Goal: Task Accomplishment & Management: Complete application form

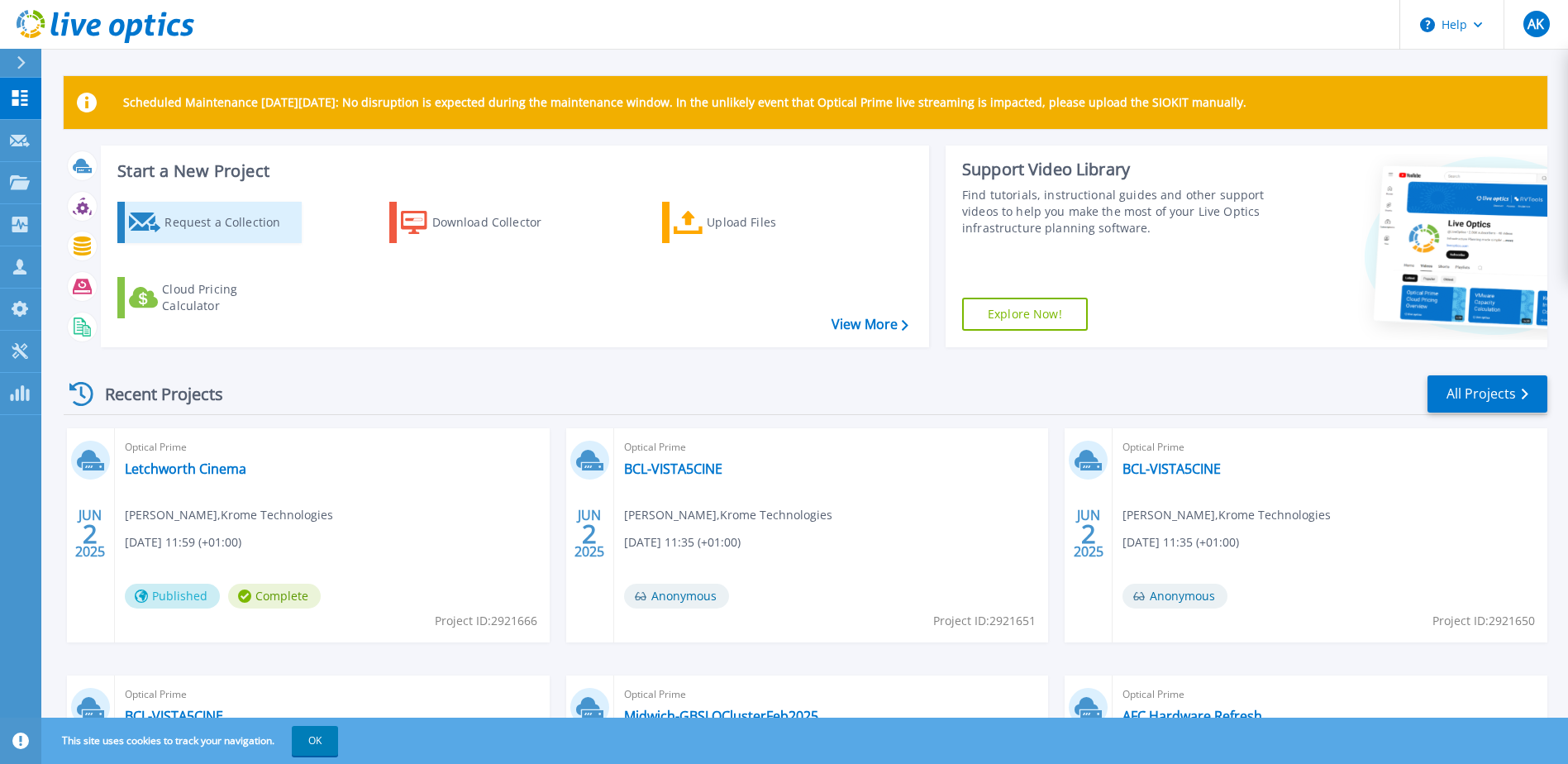
click at [190, 220] on div "Request a Collection" at bounding box center [230, 222] width 133 height 33
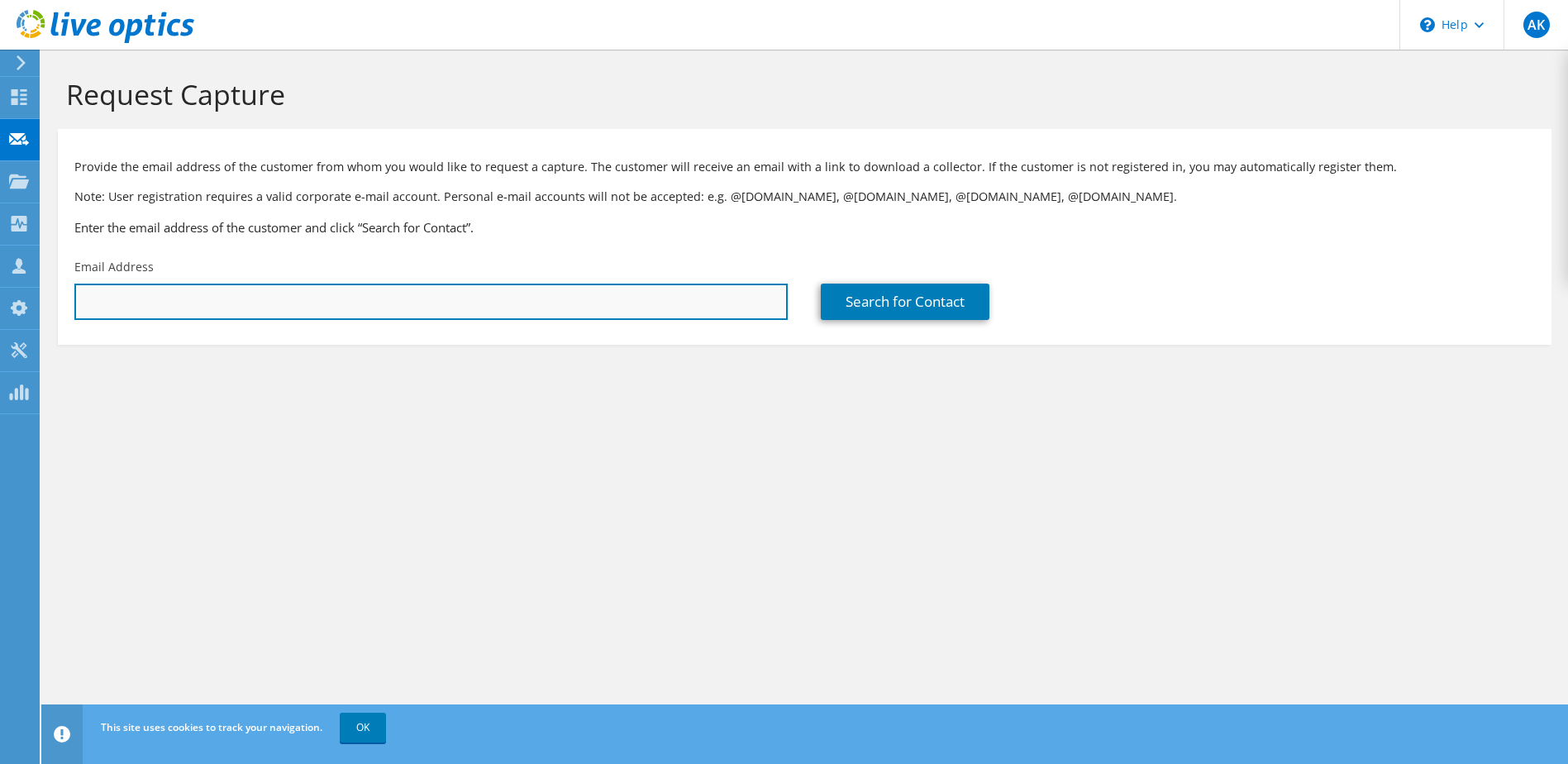
drag, startPoint x: 236, startPoint y: 282, endPoint x: 179, endPoint y: 300, distance: 59.8
click at [179, 300] on input "text" at bounding box center [431, 302] width 713 height 36
paste input "christian.kiely@midwich.com"
type input "christian.kiely@midwich.com"
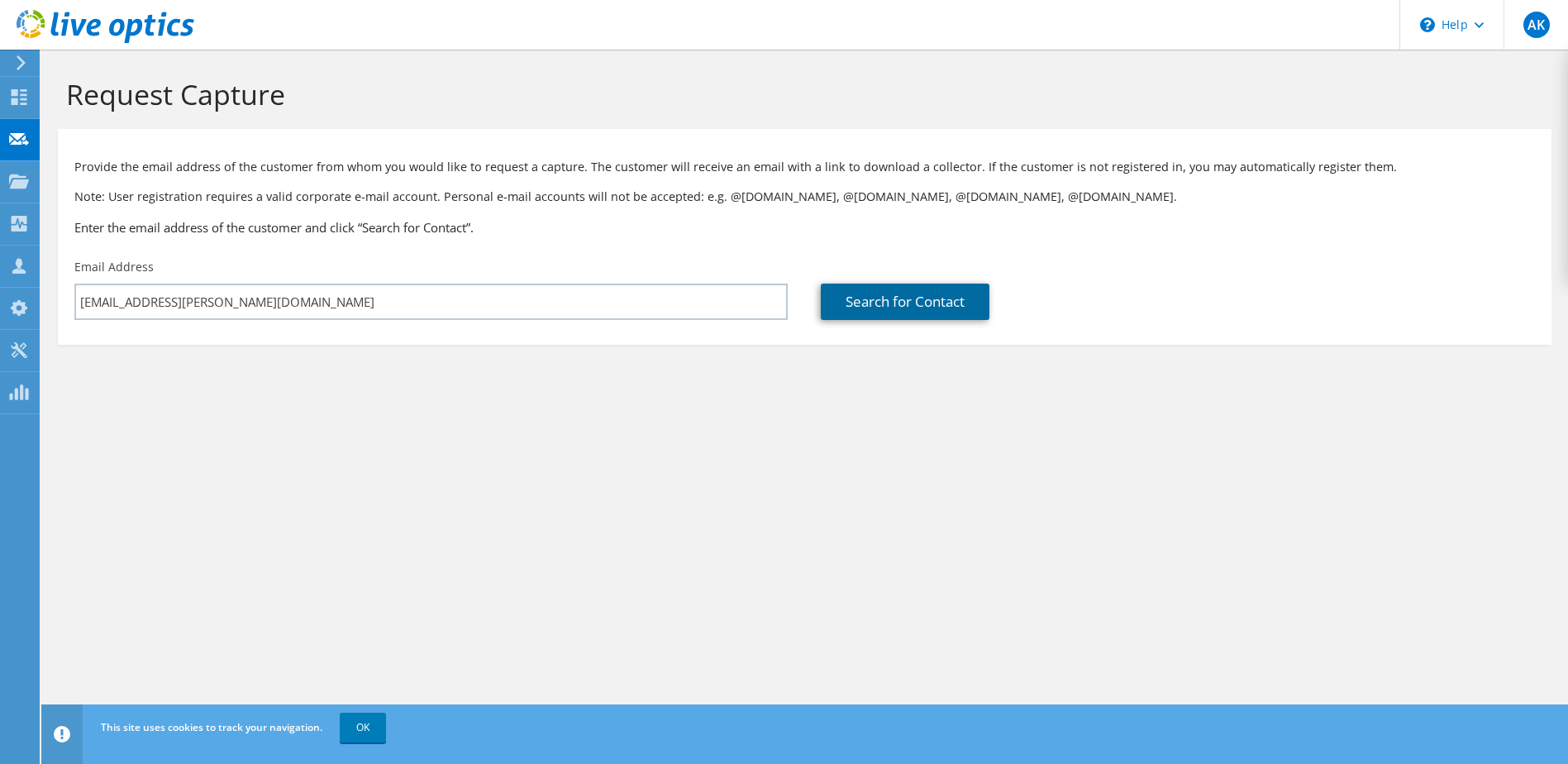
click at [882, 303] on link "Search for Contact" at bounding box center [905, 302] width 169 height 36
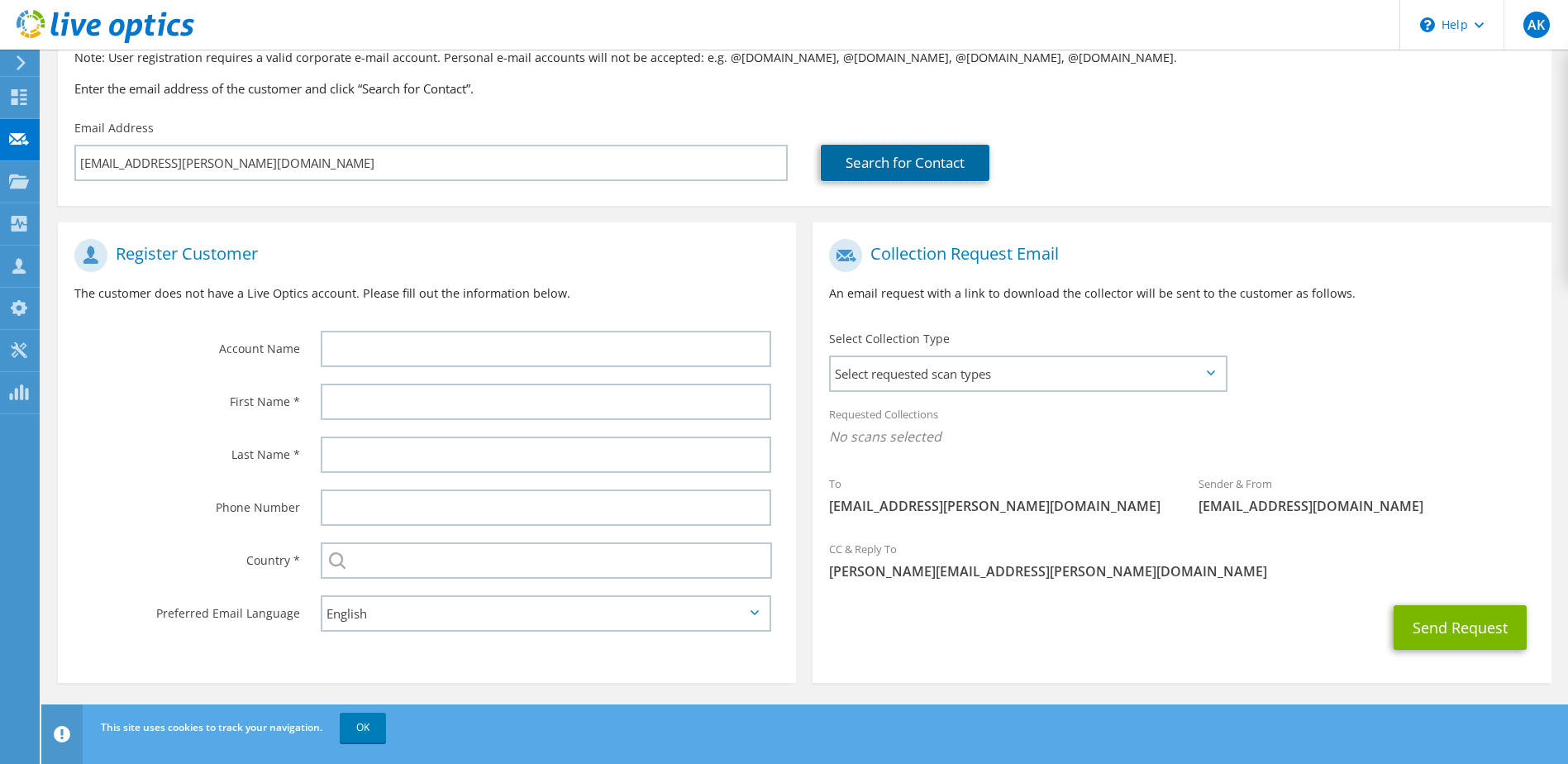
scroll to position [141, 0]
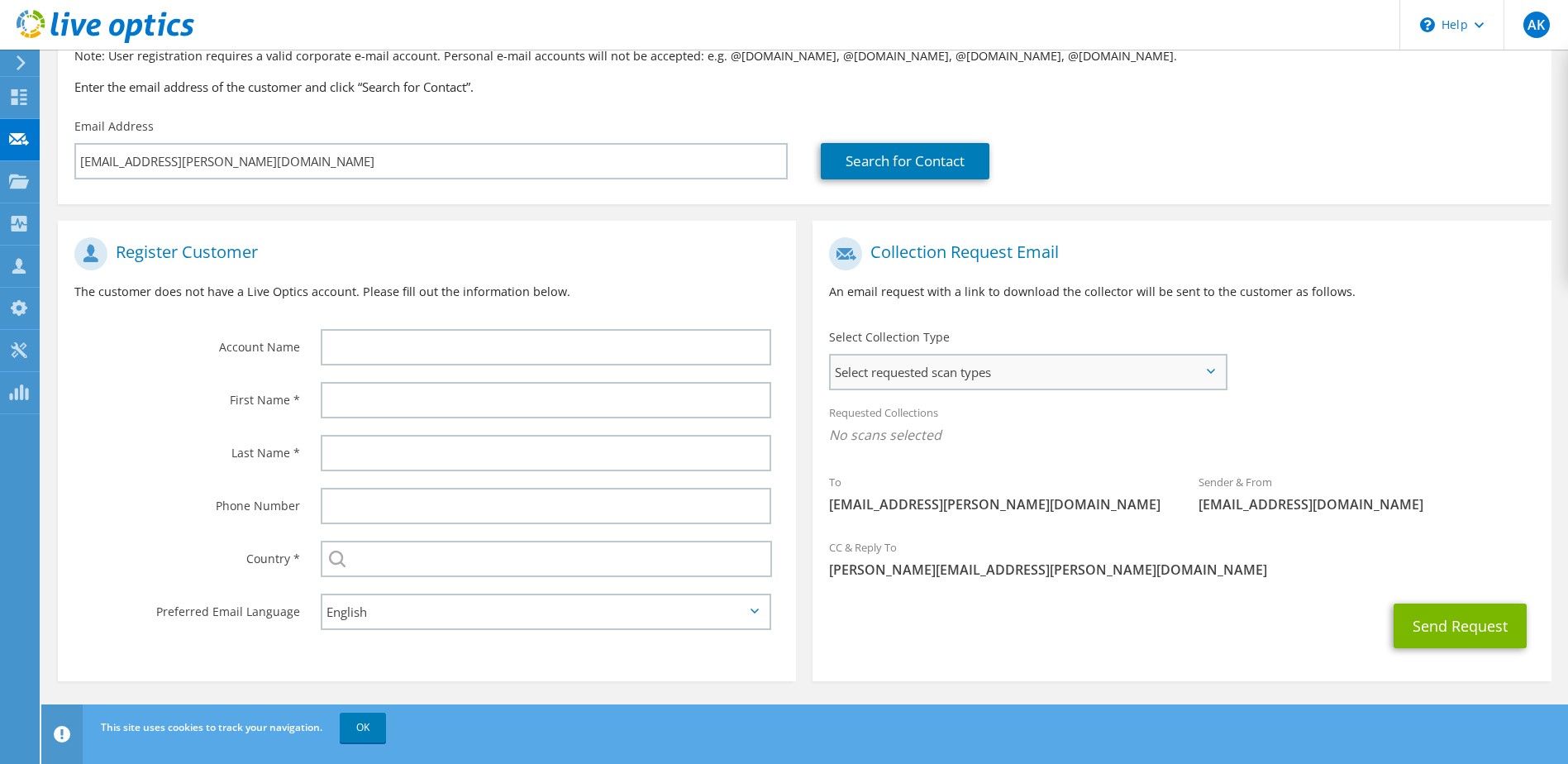
click at [1043, 377] on span "Select requested scan types" at bounding box center [1027, 372] width 394 height 33
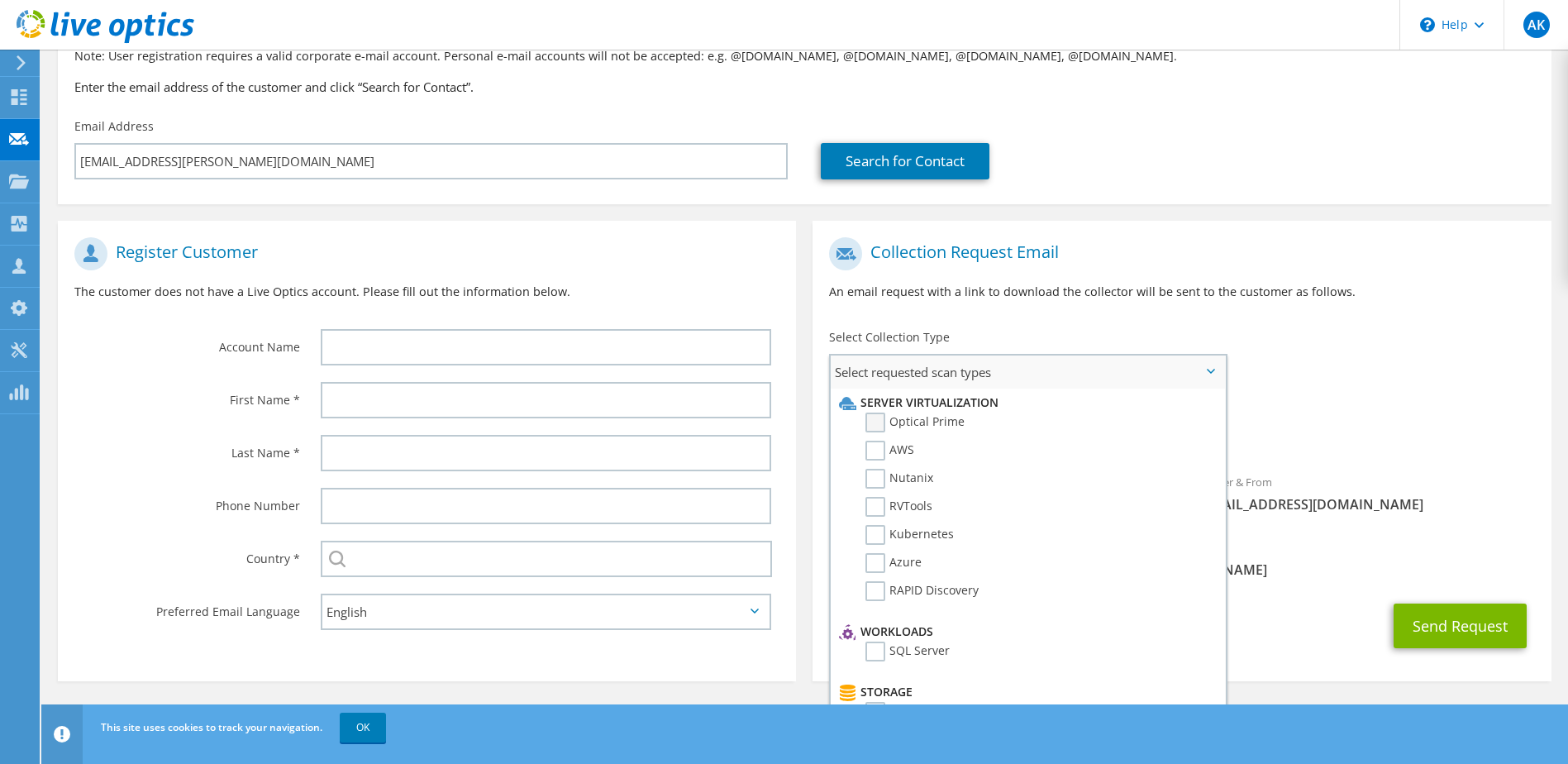
click at [868, 419] on label "Optical Prime" at bounding box center [915, 423] width 99 height 20
click at [0, 0] on input "Optical Prime" at bounding box center [0, 0] width 0 height 0
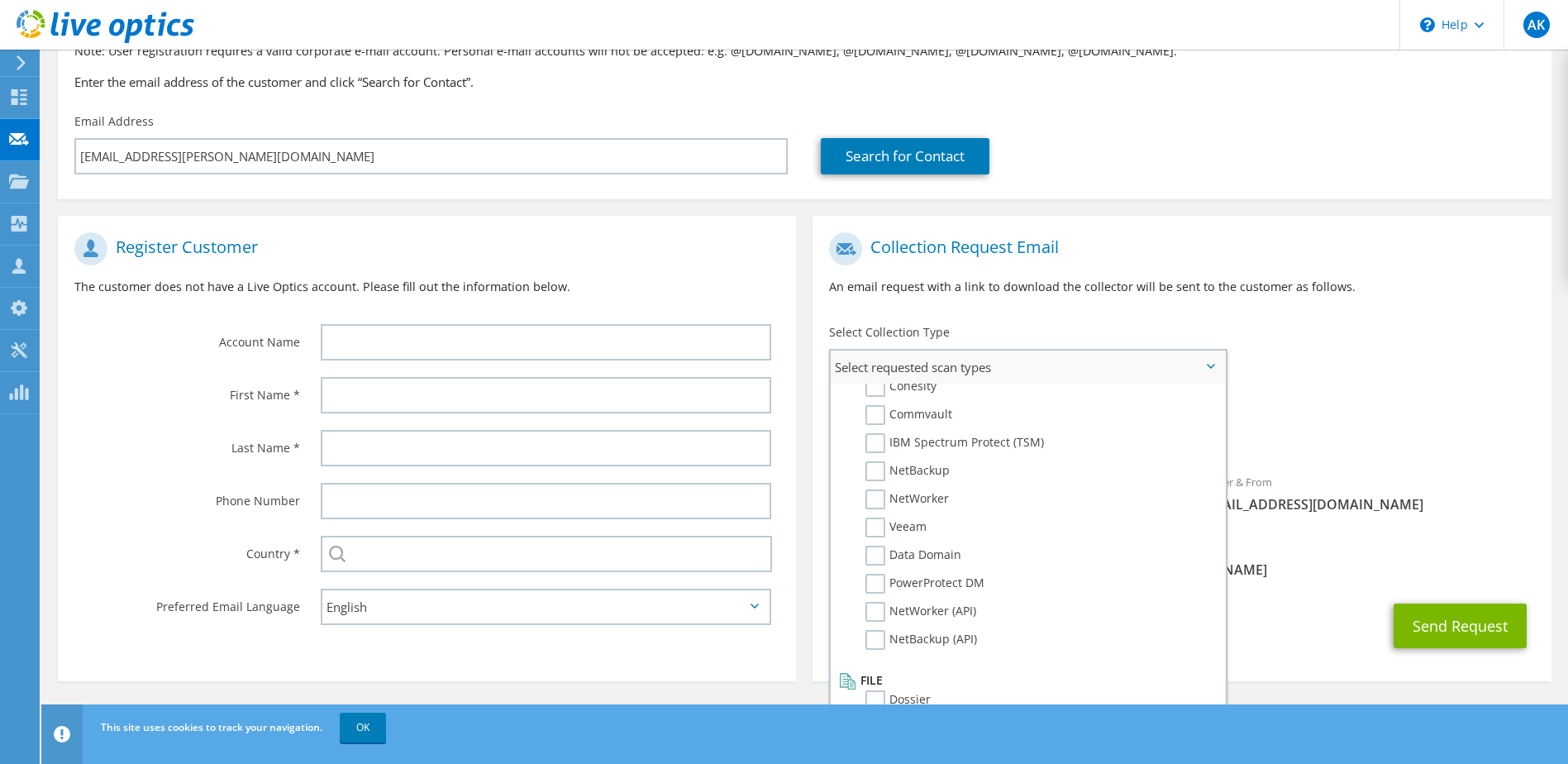
scroll to position [787, 0]
drag, startPoint x: 886, startPoint y: 687, endPoint x: 895, endPoint y: 684, distance: 9.5
click at [885, 687] on label "Dossier" at bounding box center [898, 688] width 65 height 20
click at [0, 0] on input "Dossier" at bounding box center [0, 0] width 0 height 0
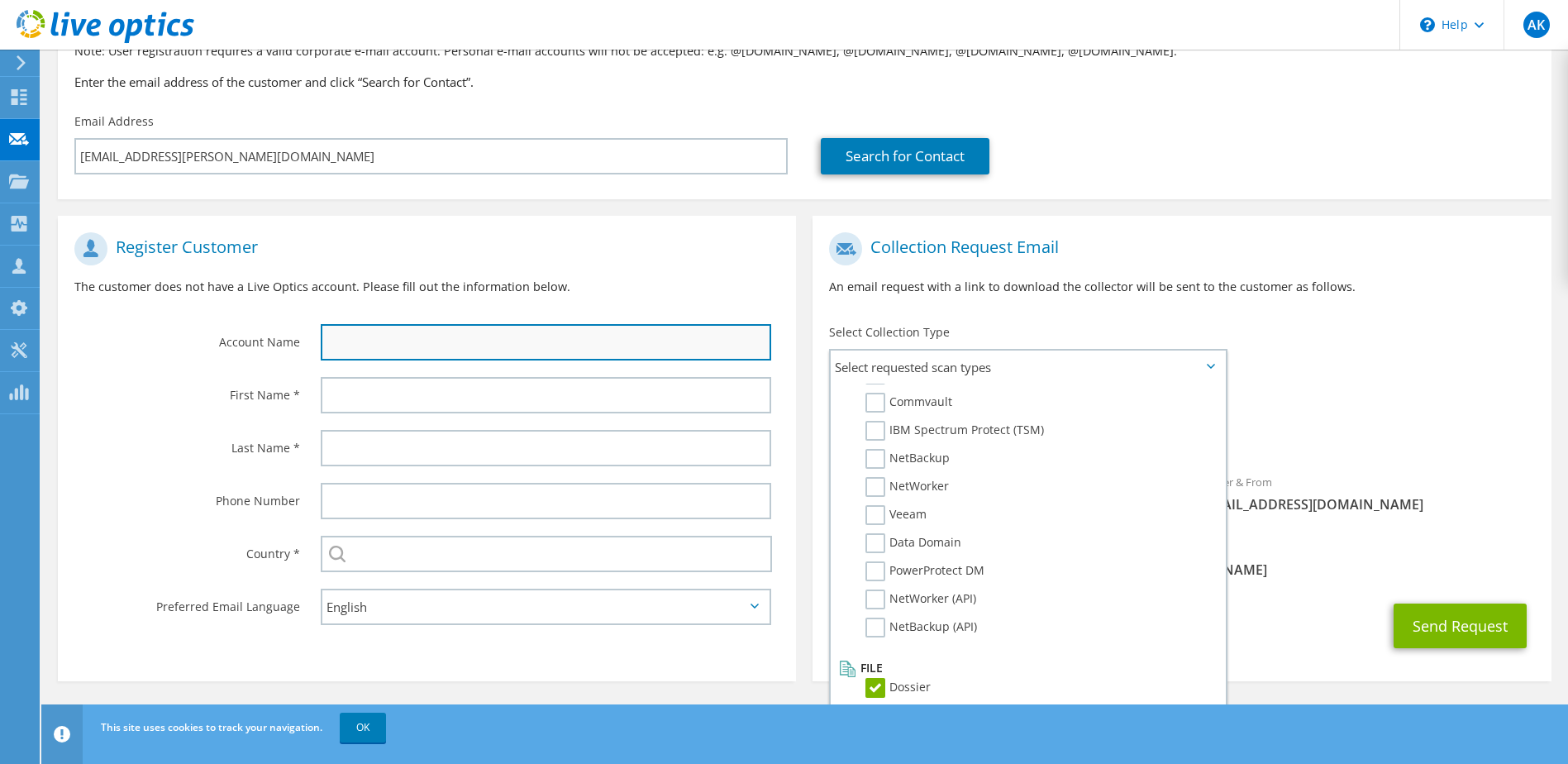
click at [389, 347] on input "text" at bounding box center [546, 342] width 451 height 36
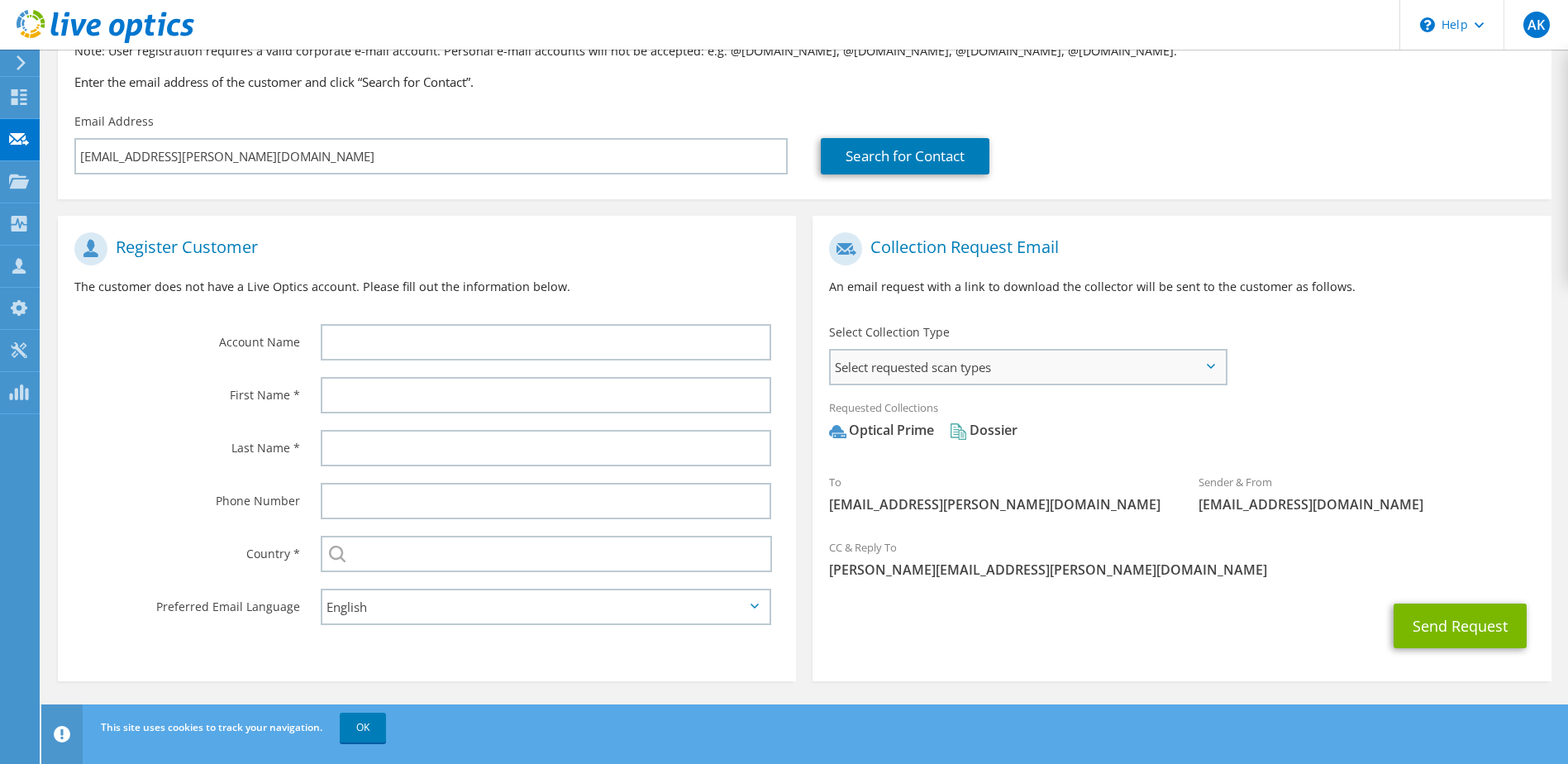
click at [963, 374] on span "Select requested scan types" at bounding box center [1027, 367] width 394 height 33
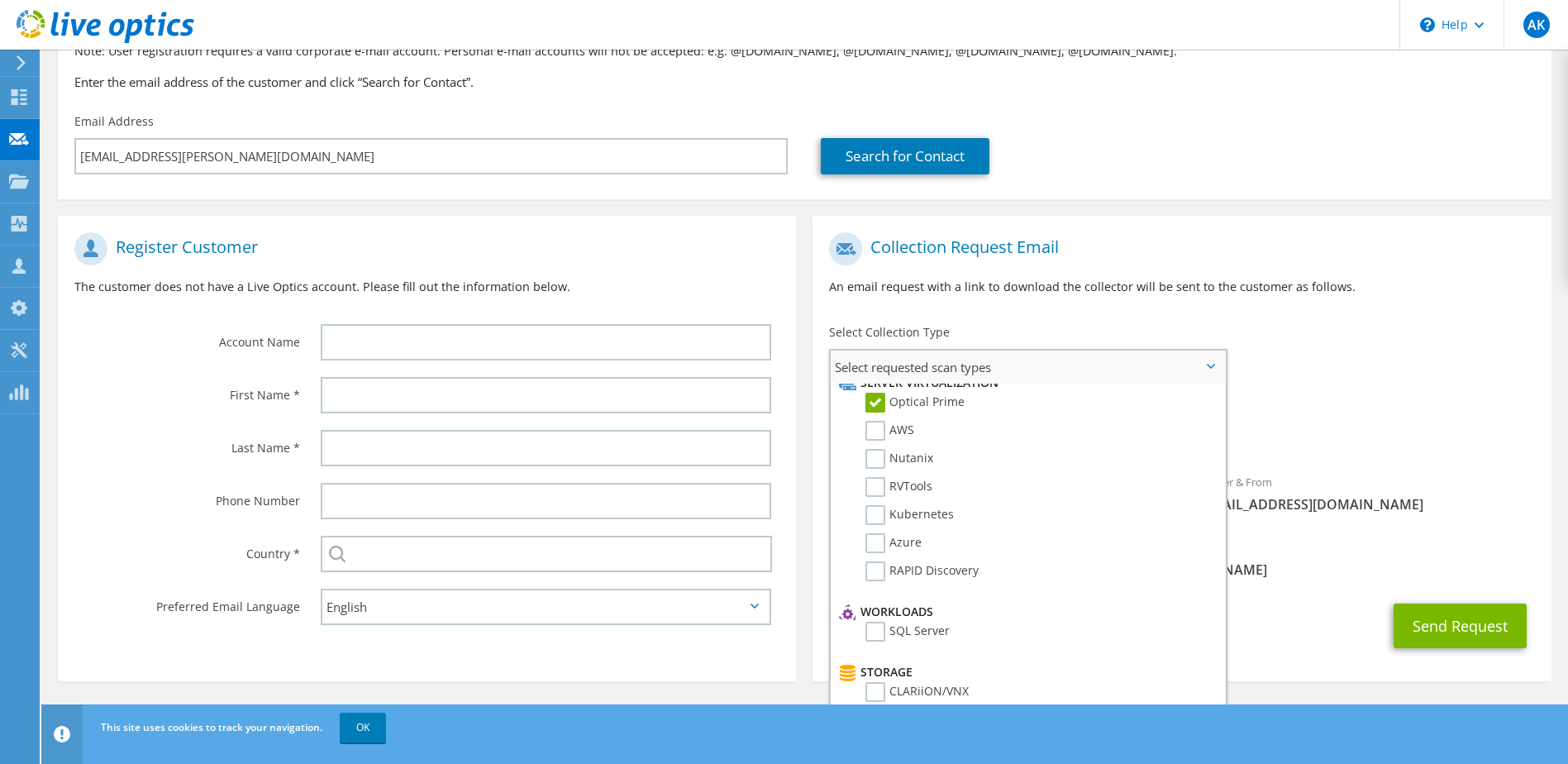
scroll to position [0, 0]
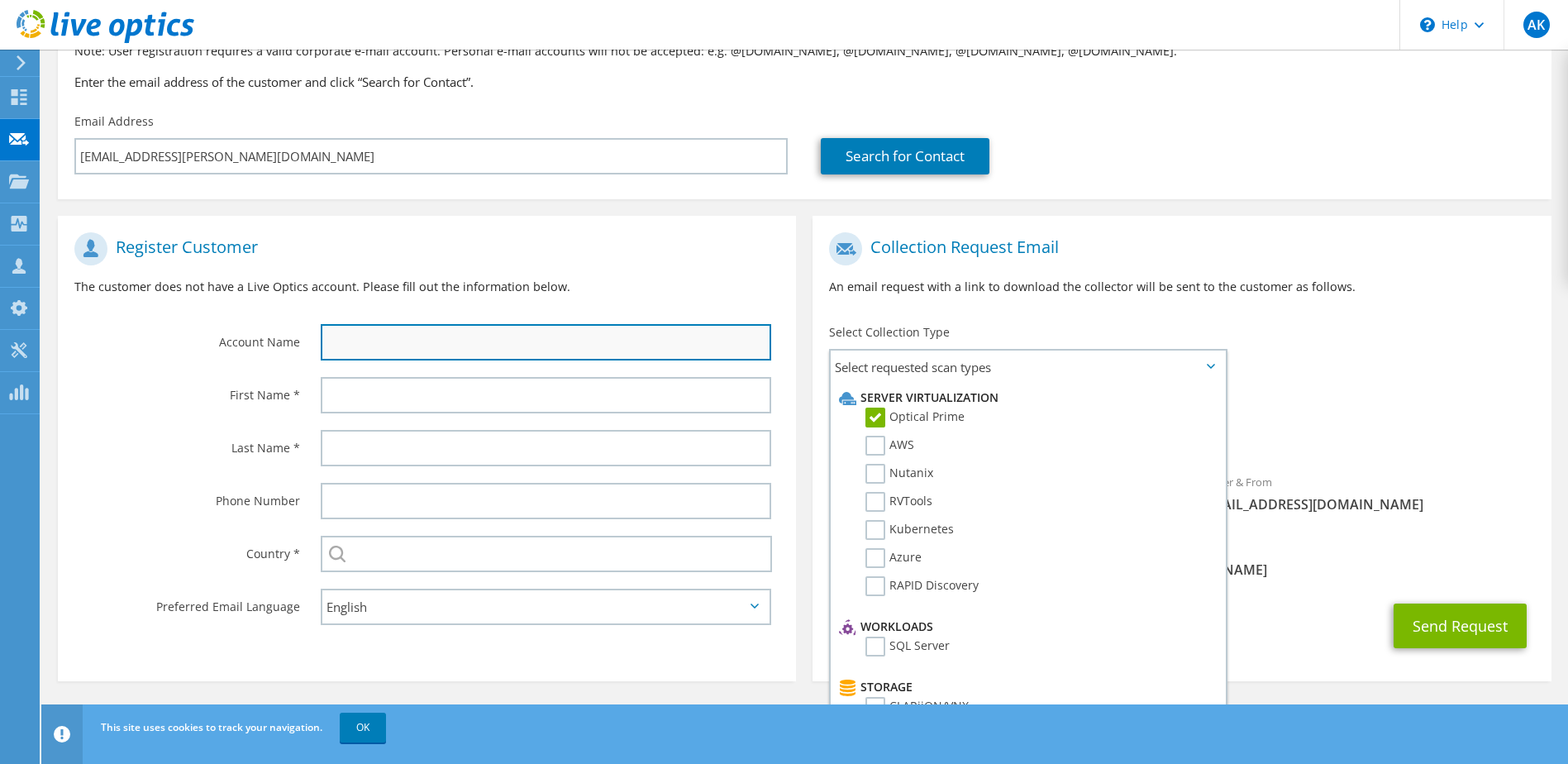
click at [442, 346] on input "text" at bounding box center [546, 342] width 451 height 36
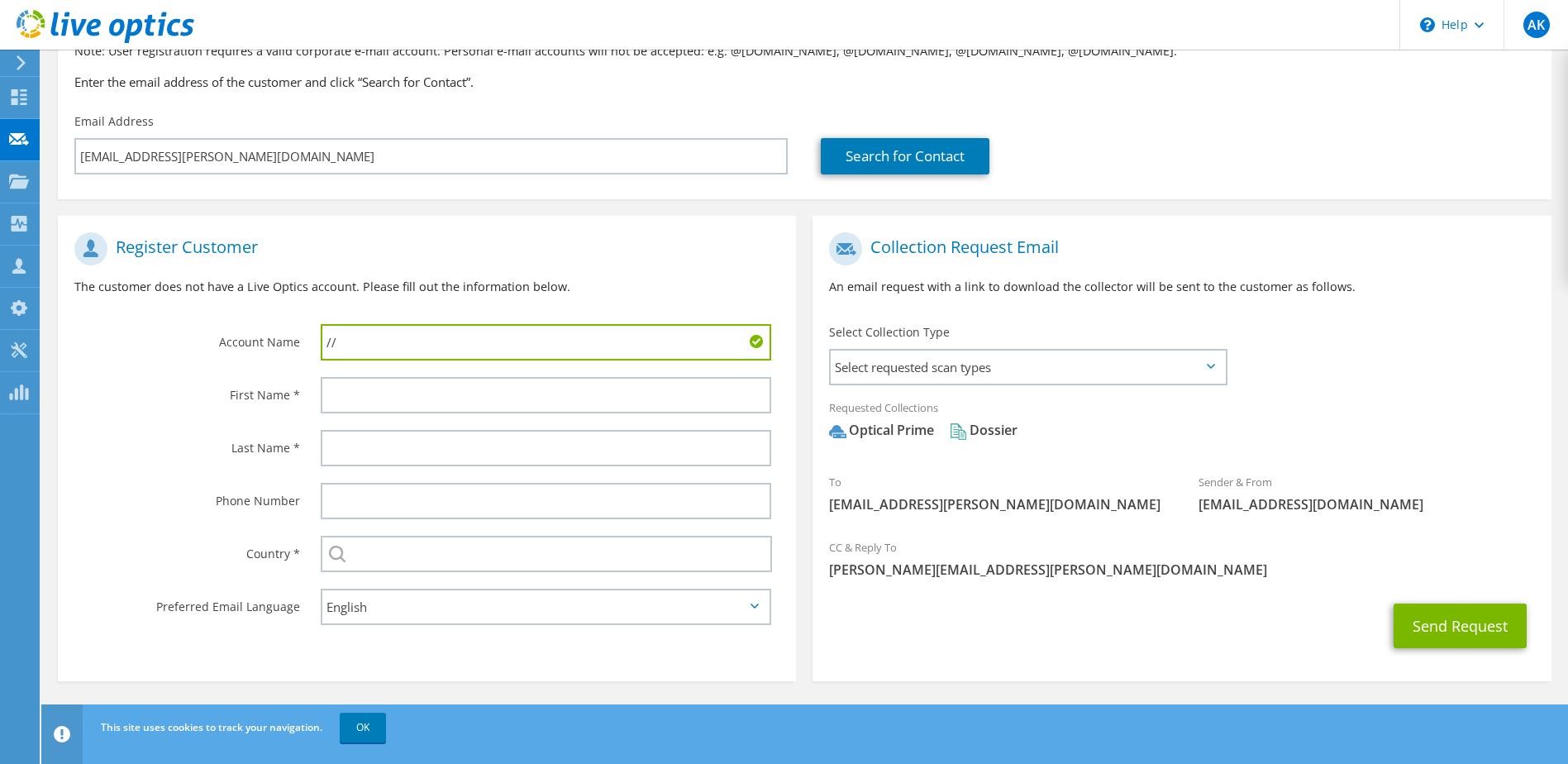
type input "/"
type input "Midwich"
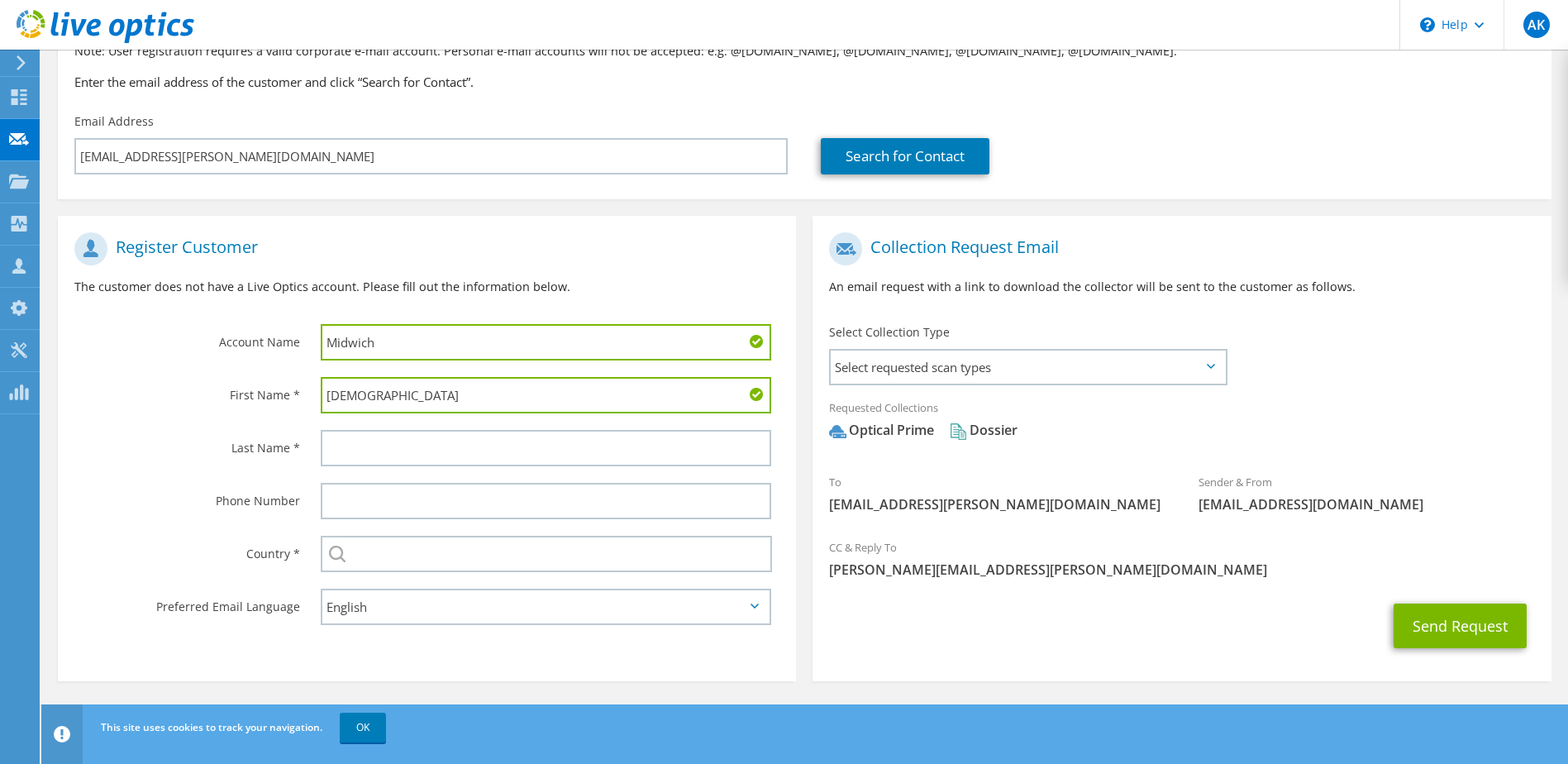
type input "Christian"
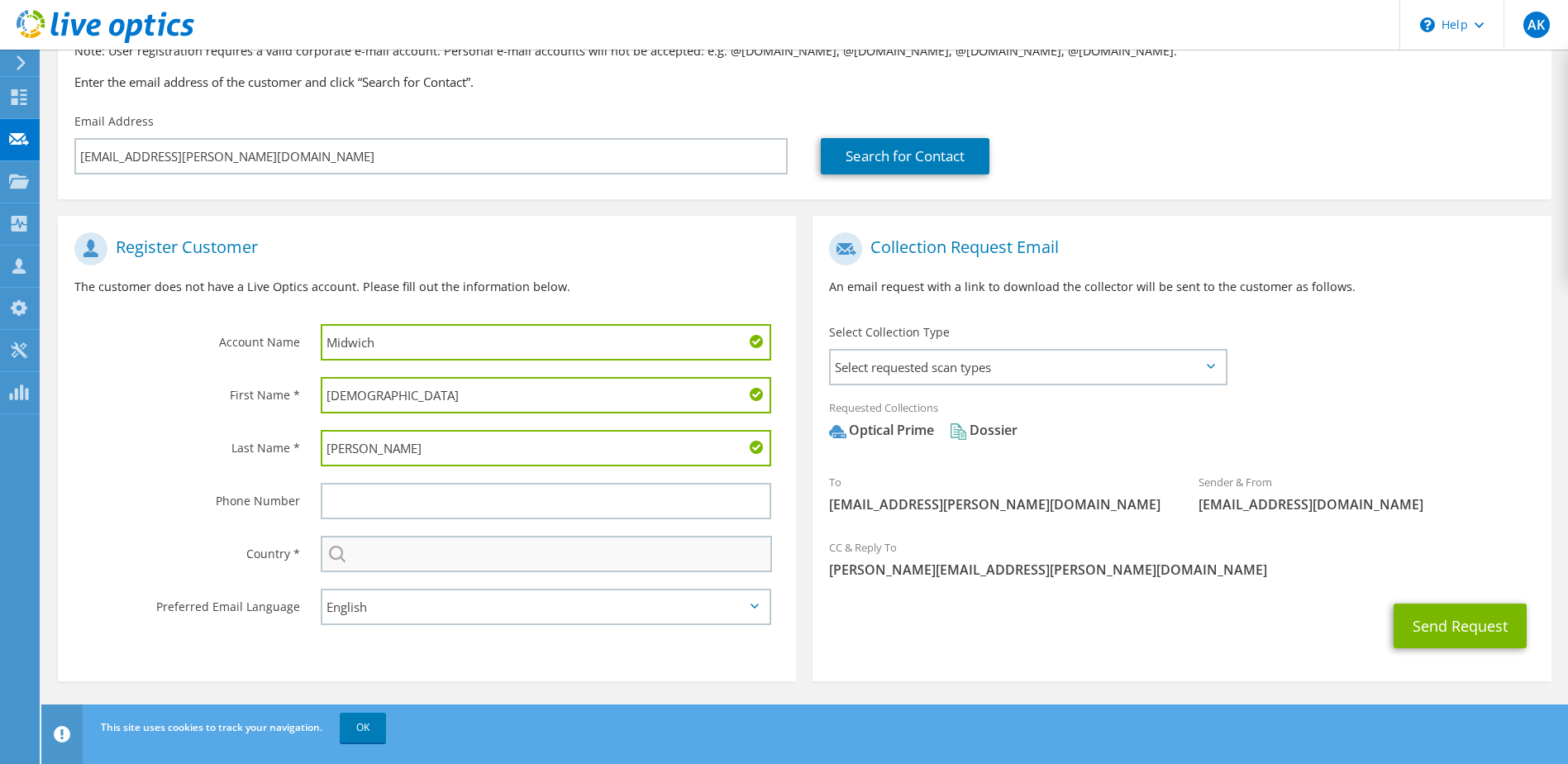
type input "Kiely"
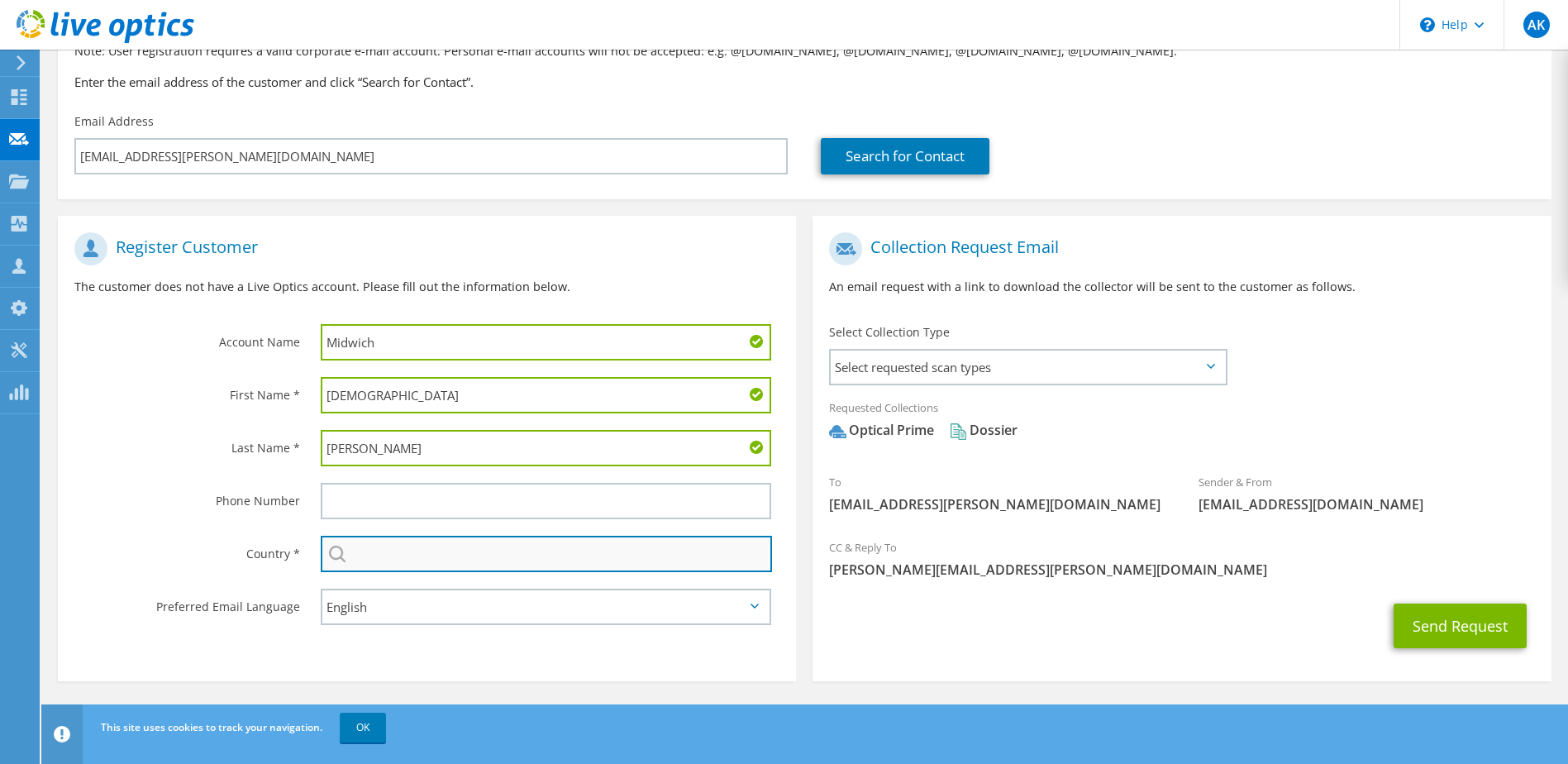
click at [417, 542] on input "text" at bounding box center [546, 554] width 452 height 36
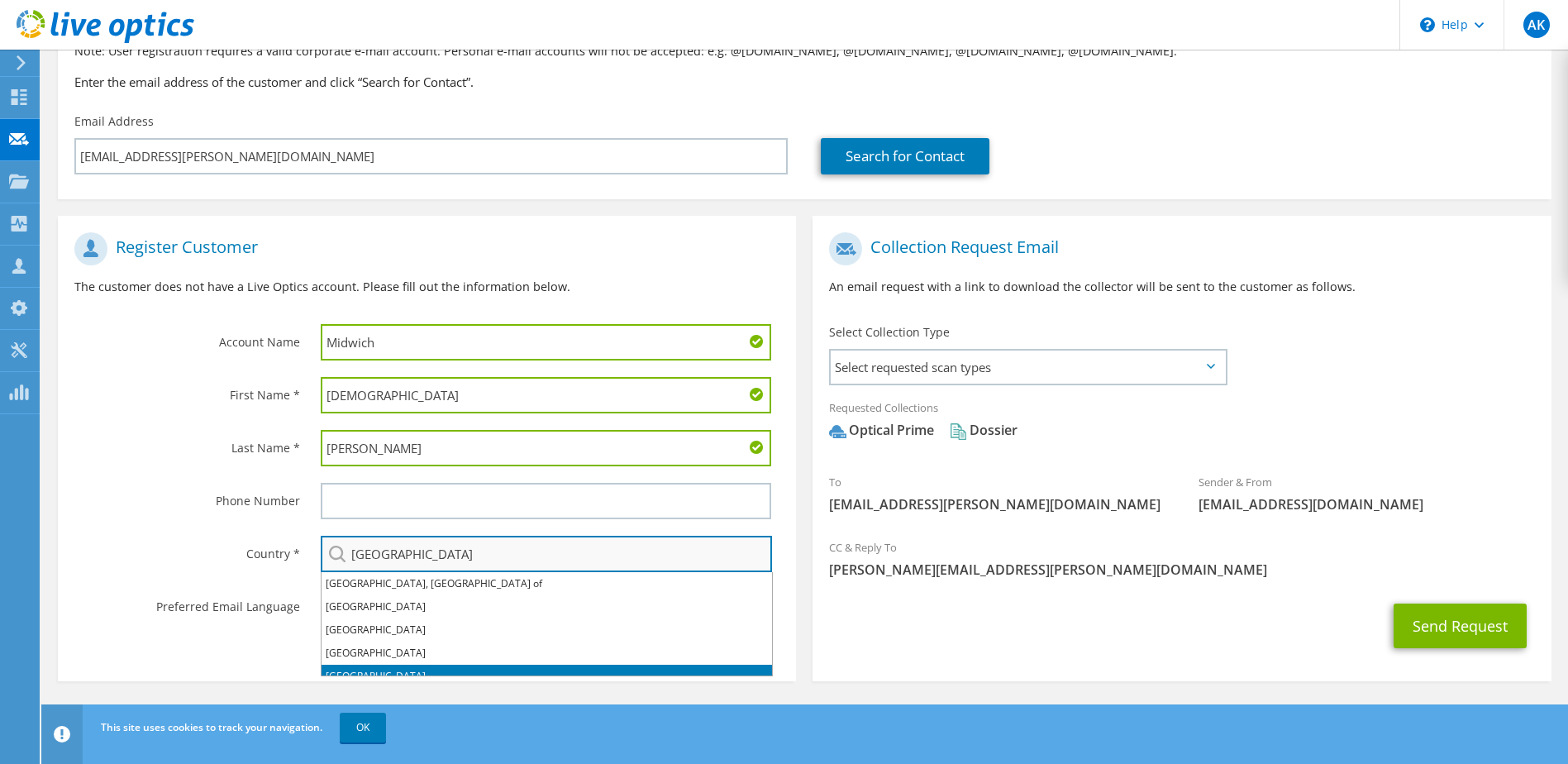
scroll to position [13, 0]
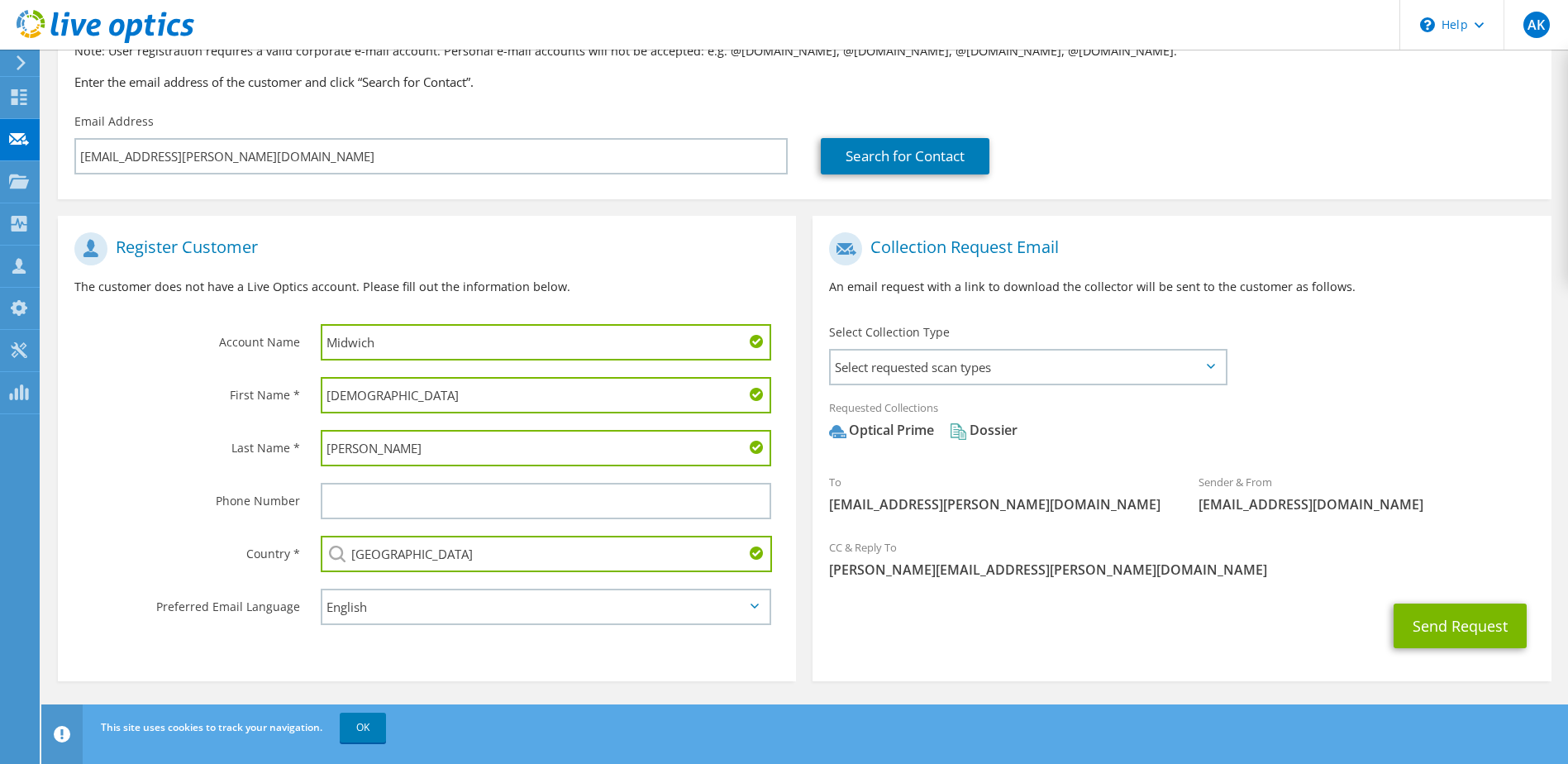
type input "United Kingdom"
click at [1331, 396] on div "Requested Collections No scans selected Optical Prime Dossier" at bounding box center [1182, 423] width 738 height 66
click at [1456, 621] on button "Send Request" at bounding box center [1460, 625] width 133 height 44
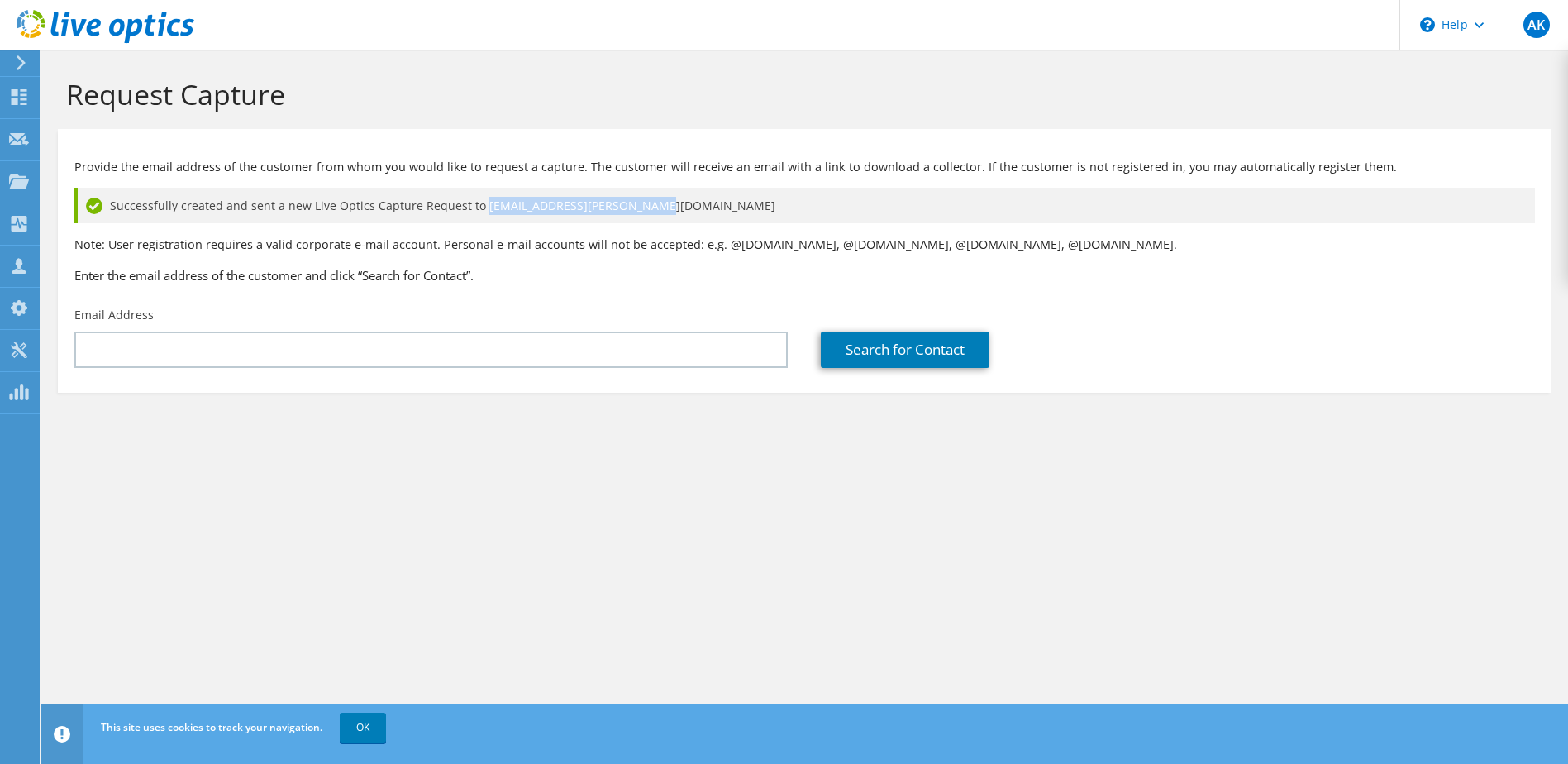
drag, startPoint x: 648, startPoint y: 200, endPoint x: 476, endPoint y: 209, distance: 172.2
click at [476, 209] on div "Successfully created and sent a new Live Optics Capture Request to christian.ki…" at bounding box center [804, 205] width 1461 height 35
drag, startPoint x: 476, startPoint y: 209, endPoint x: 499, endPoint y: 213, distance: 23.3
copy span "christian.kiely@midwich.com"
click at [760, 479] on div "Request Capture Provide the email address of the customer from whom you would l…" at bounding box center [804, 406] width 1526 height 714
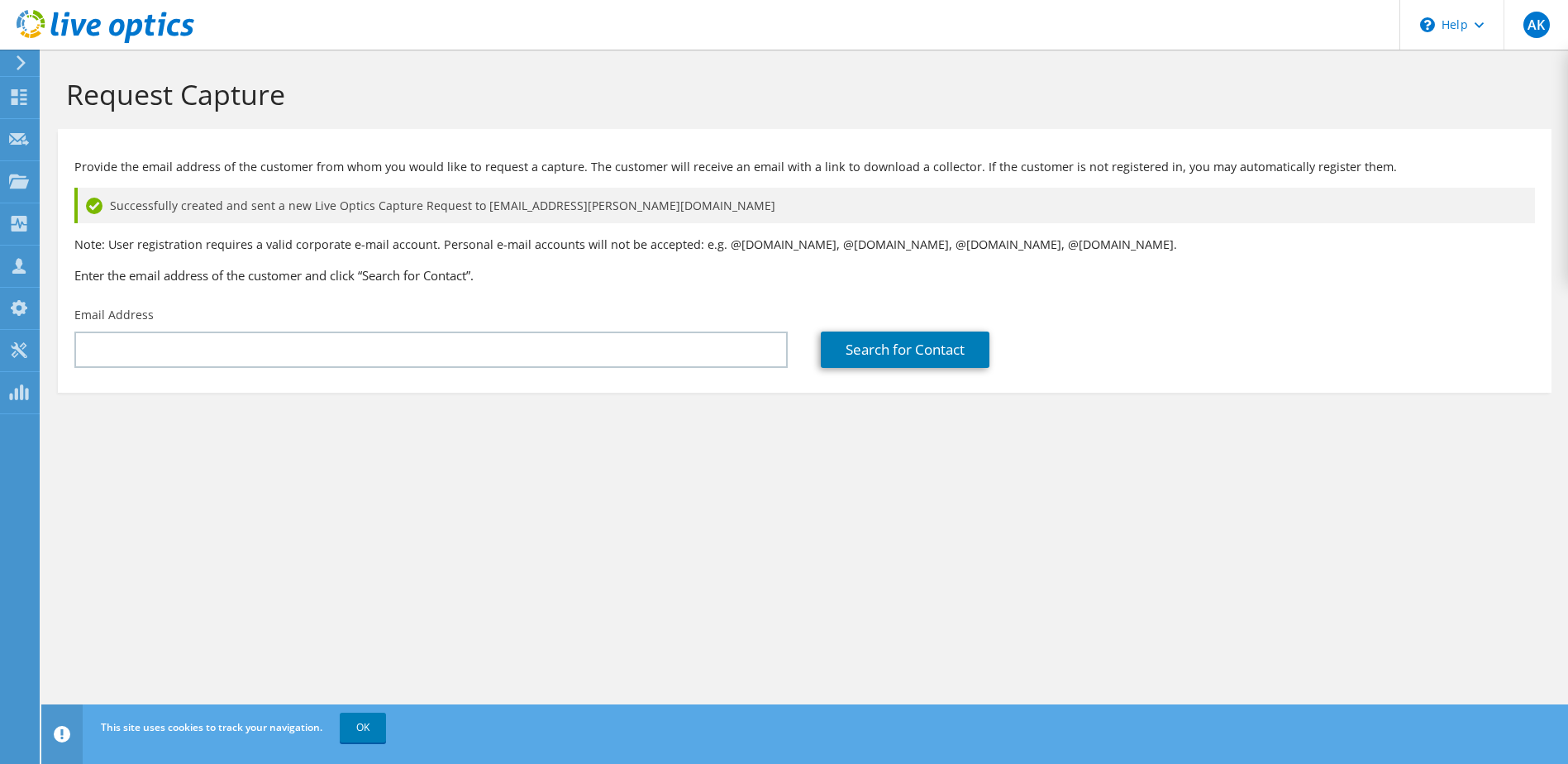
click at [20, 64] on icon at bounding box center [21, 62] width 13 height 14
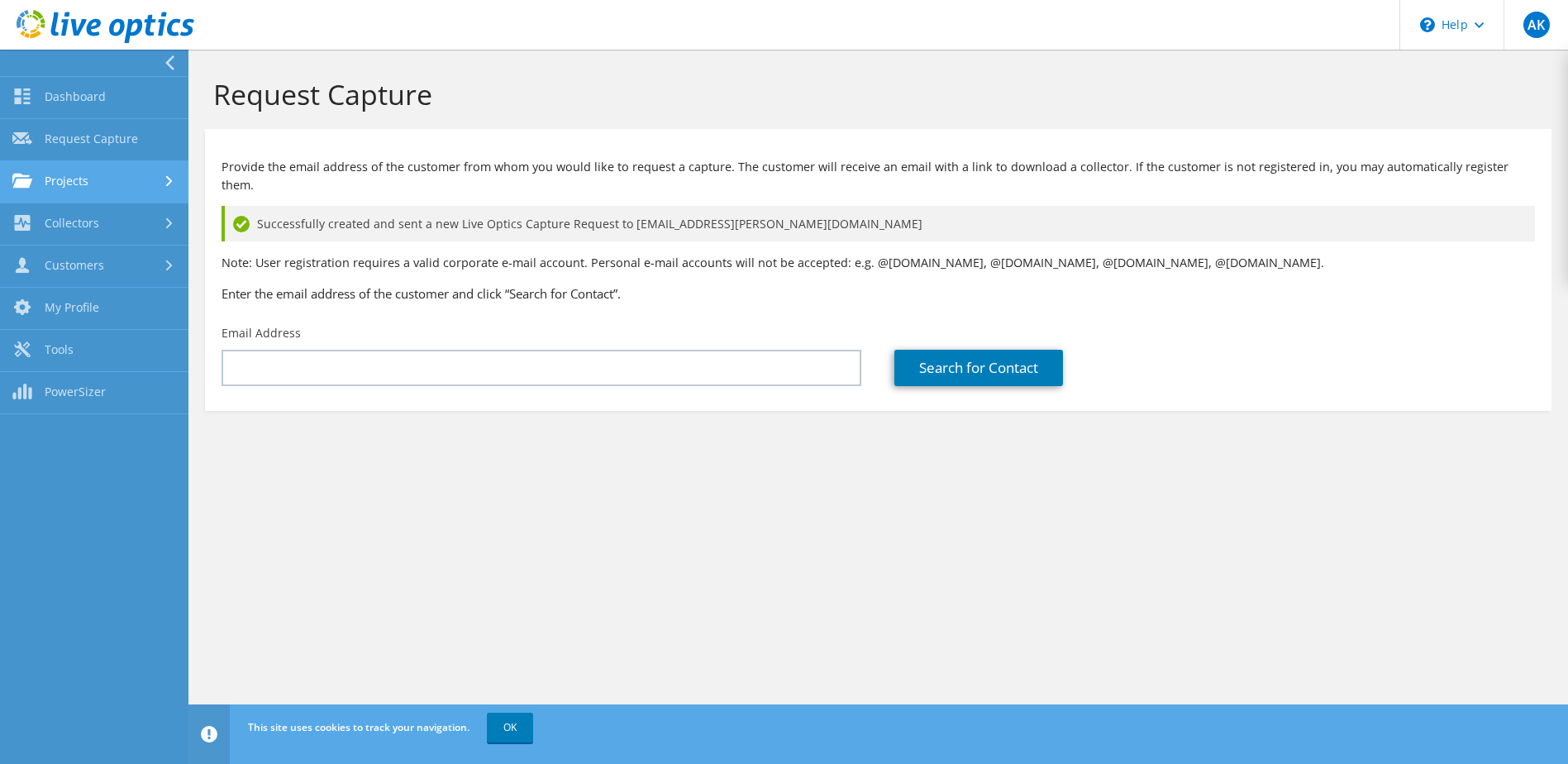
click at [79, 168] on link "Projects" at bounding box center [94, 182] width 189 height 42
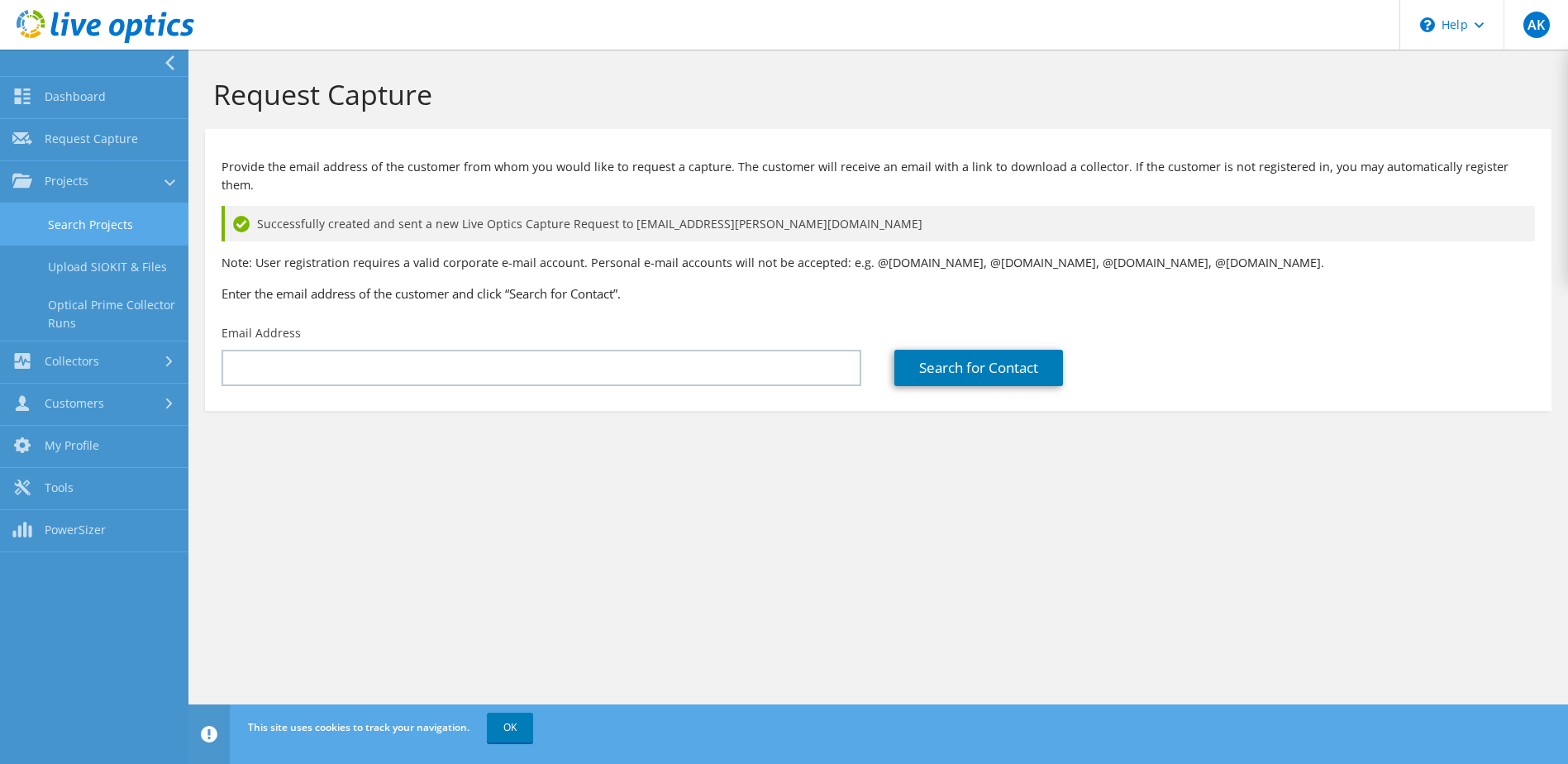
click at [72, 223] on link "Search Projects" at bounding box center [94, 224] width 189 height 42
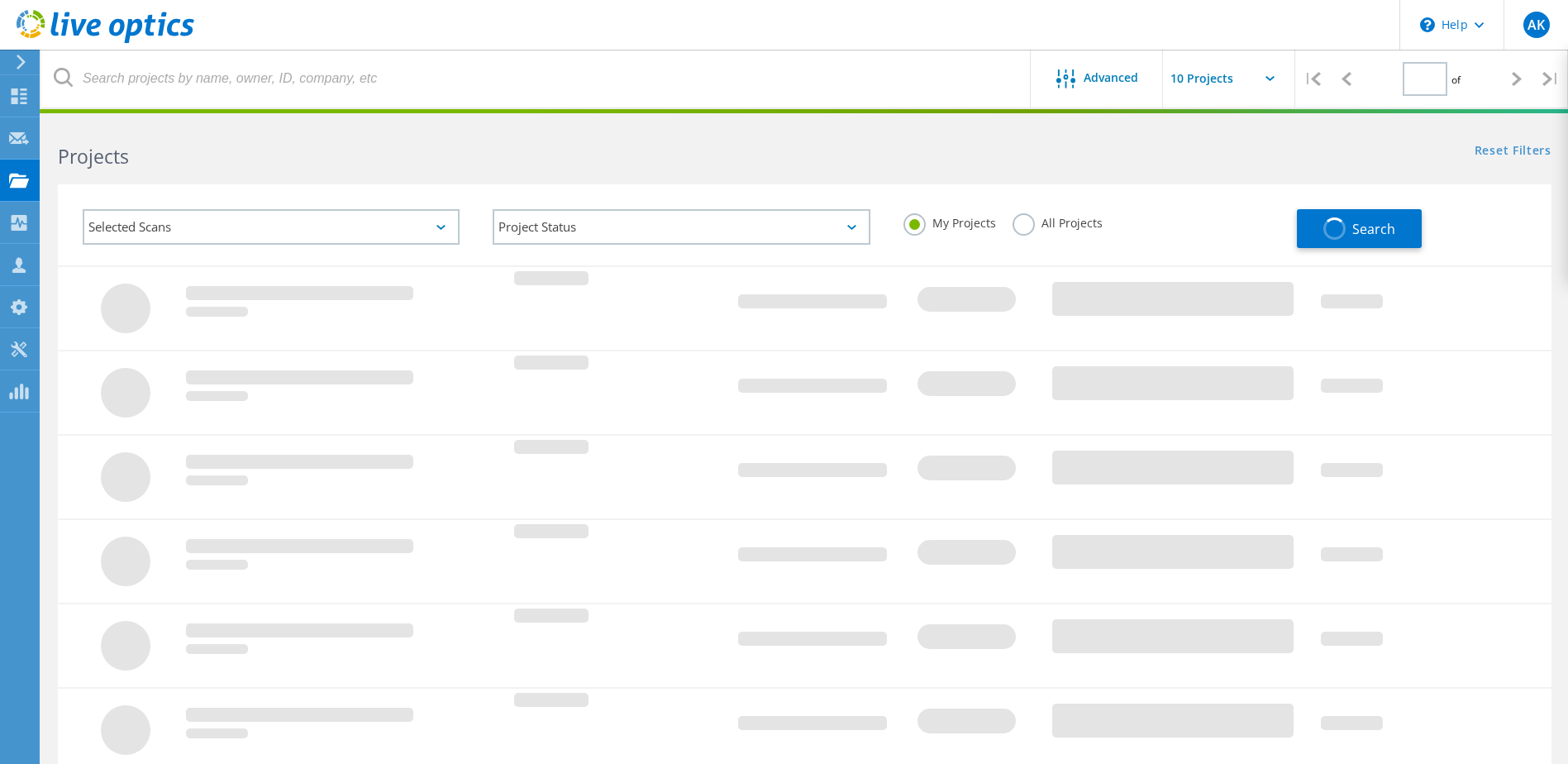
type input "1"
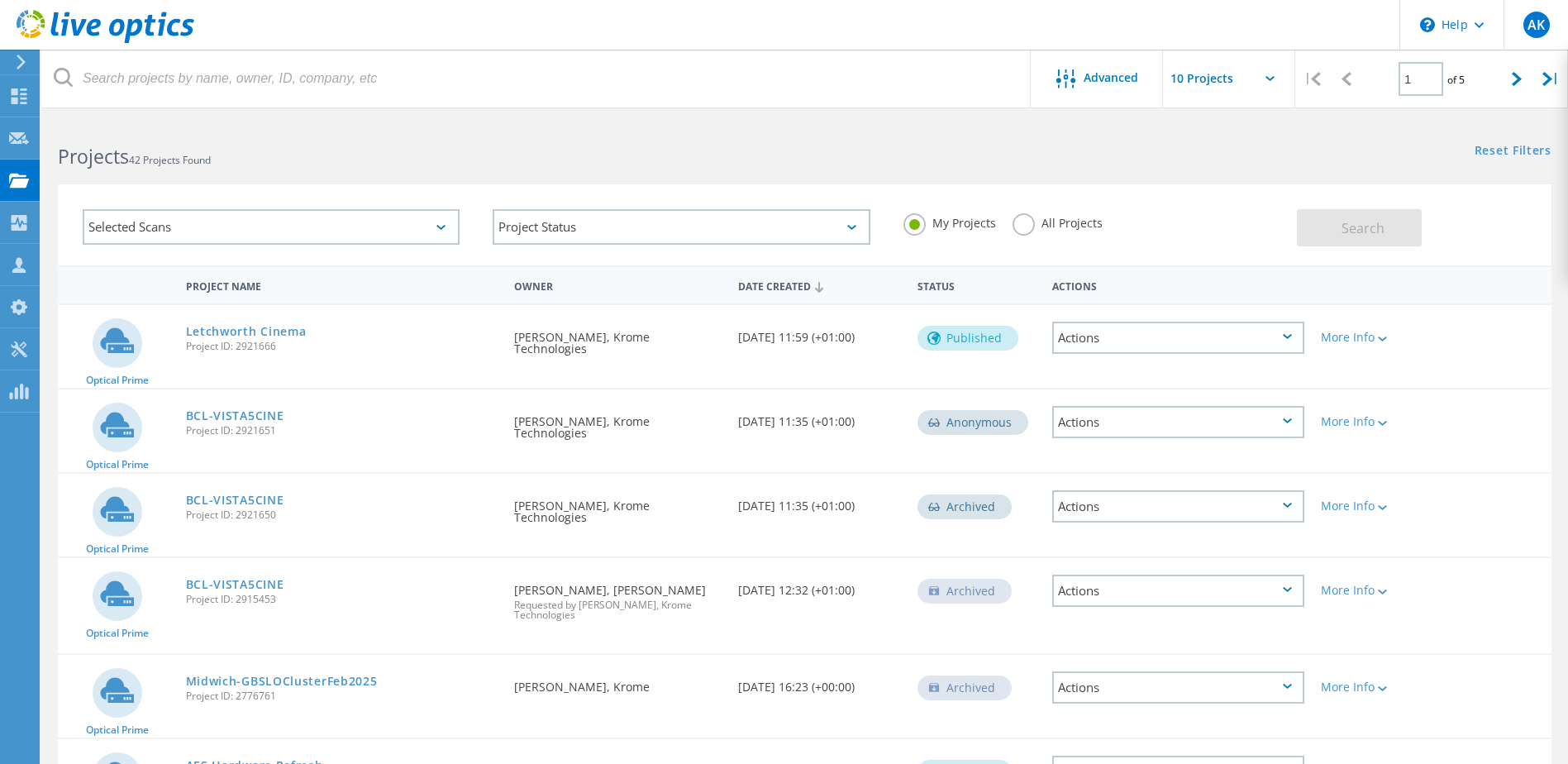
click at [260, 229] on div "Selected Scans" at bounding box center [272, 227] width 377 height 35
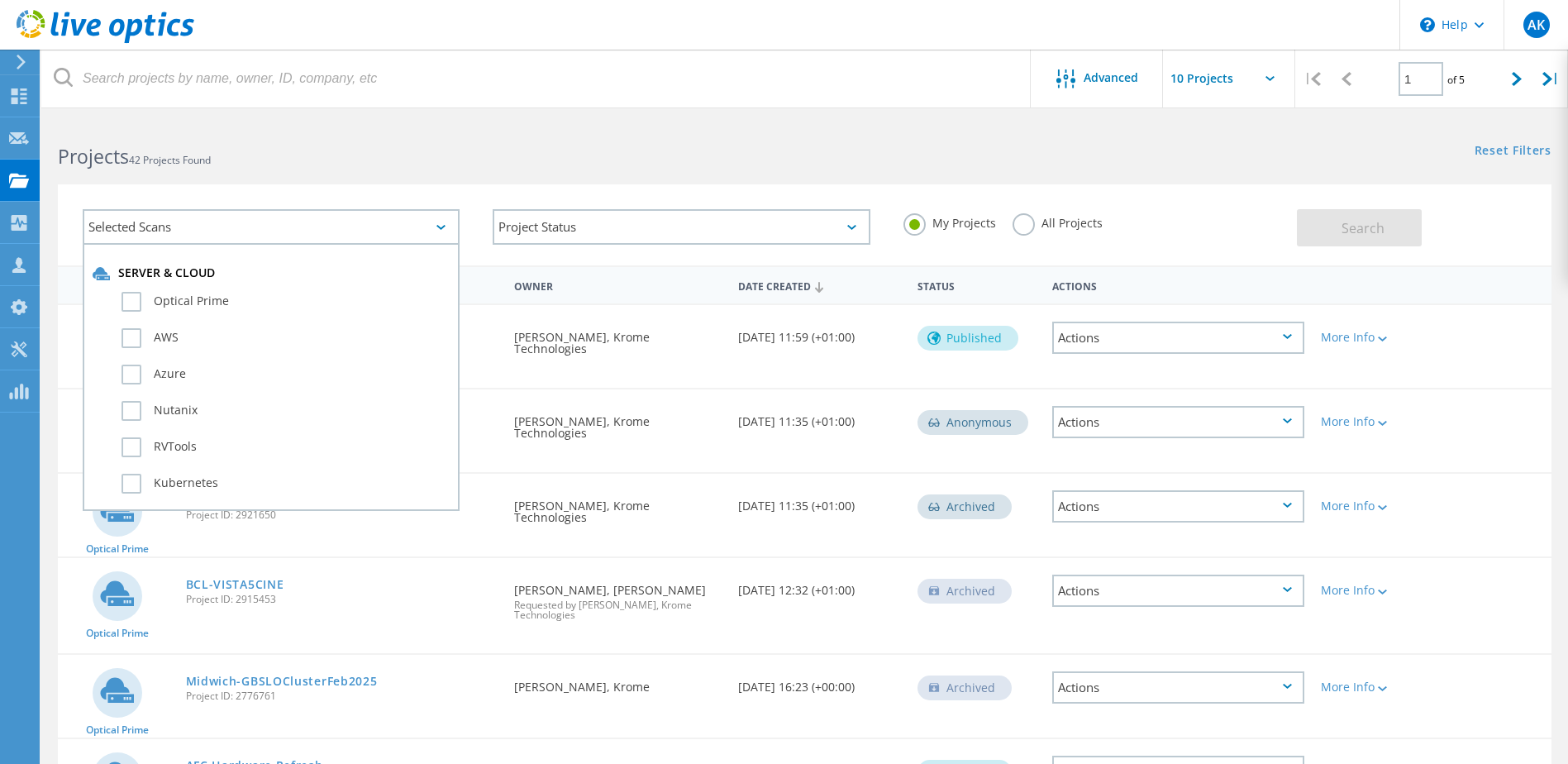
click at [260, 229] on div "Selected Scans" at bounding box center [272, 227] width 377 height 35
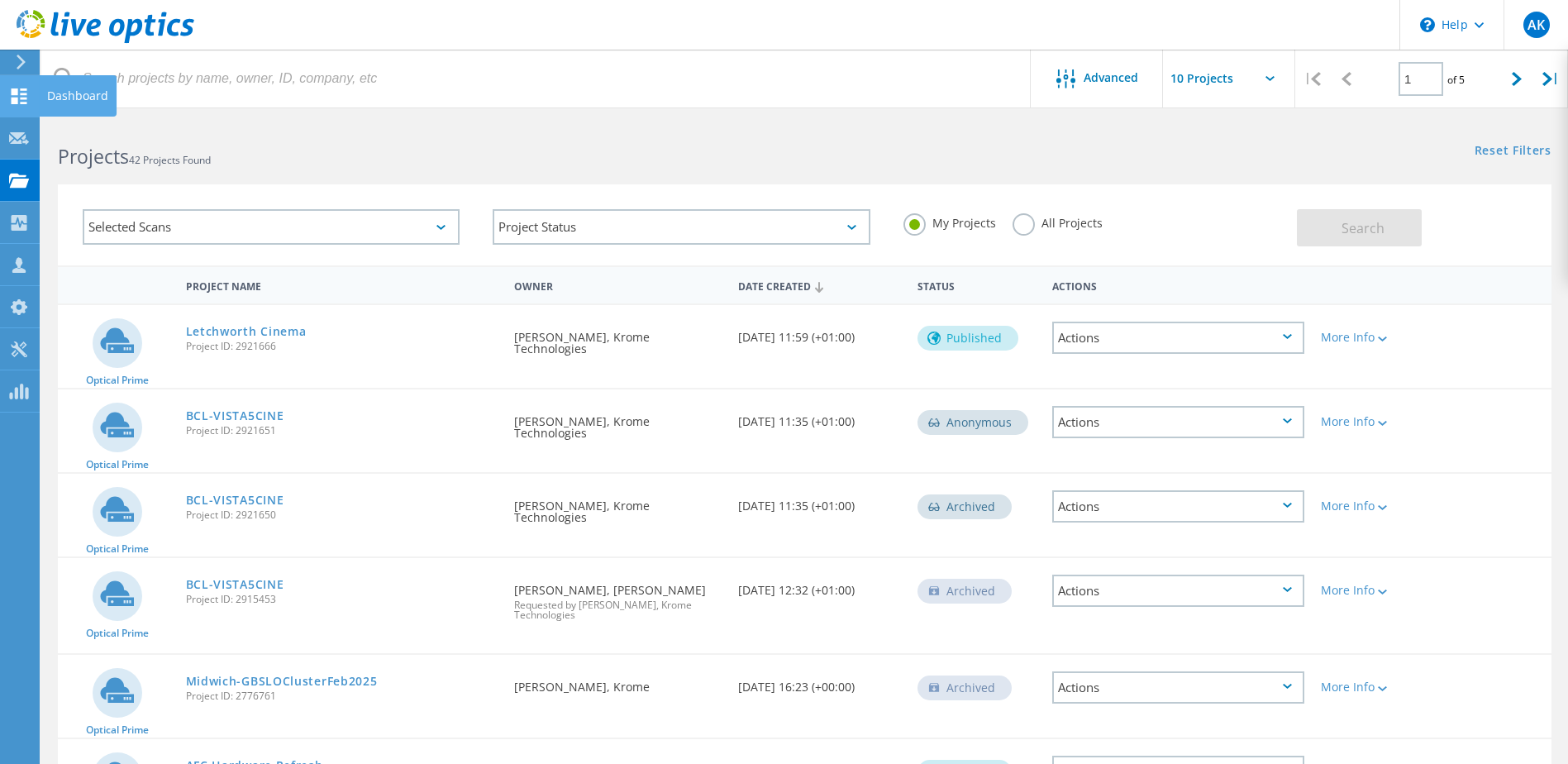
click at [22, 96] on icon at bounding box center [19, 96] width 20 height 15
